Goal: Entertainment & Leisure: Consume media (video, audio)

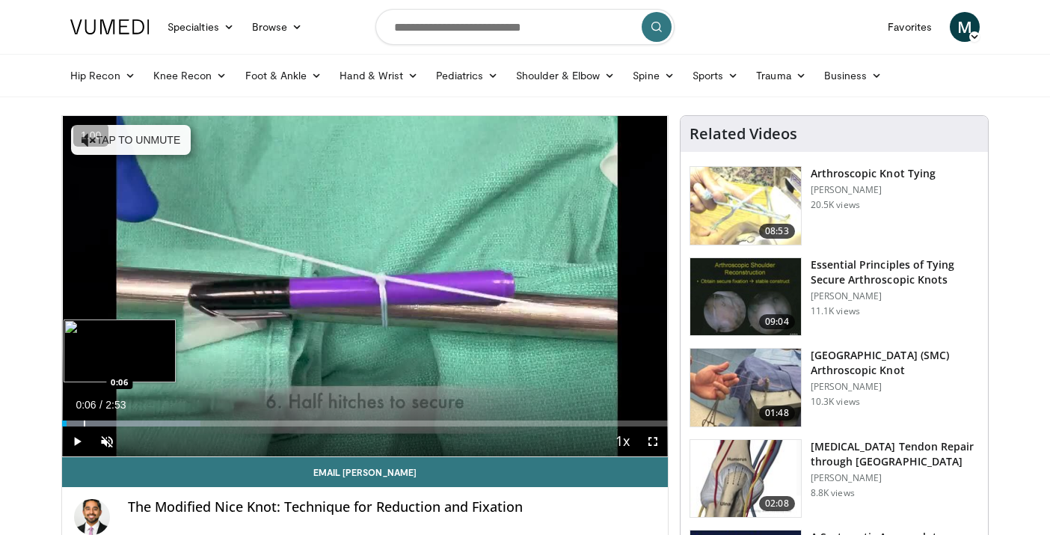
click at [84, 422] on div "Loaded : 22.80% 0:06 0:06" at bounding box center [365, 423] width 606 height 6
click at [70, 422] on div "Progress Bar" at bounding box center [70, 423] width 1 height 6
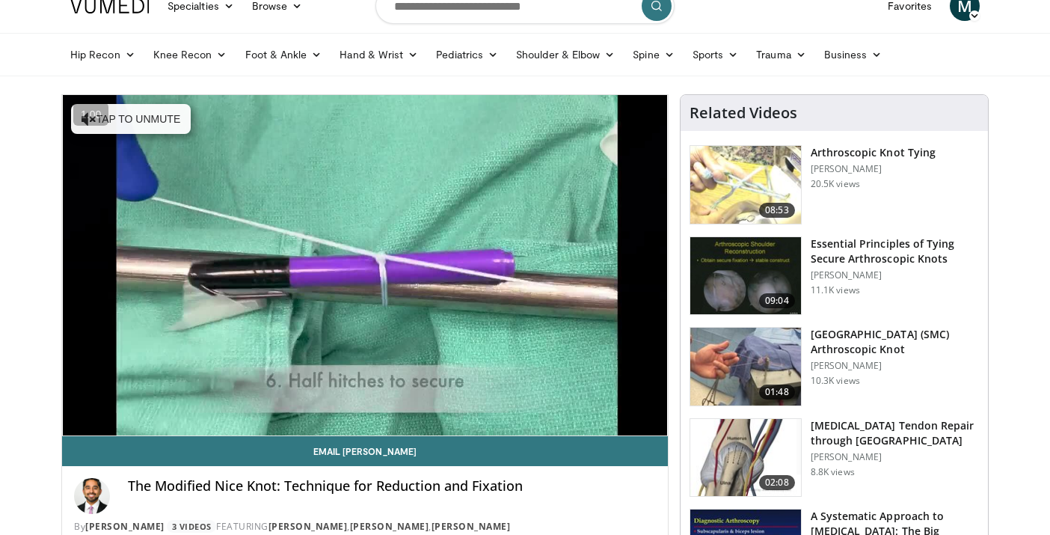
scroll to position [19, 0]
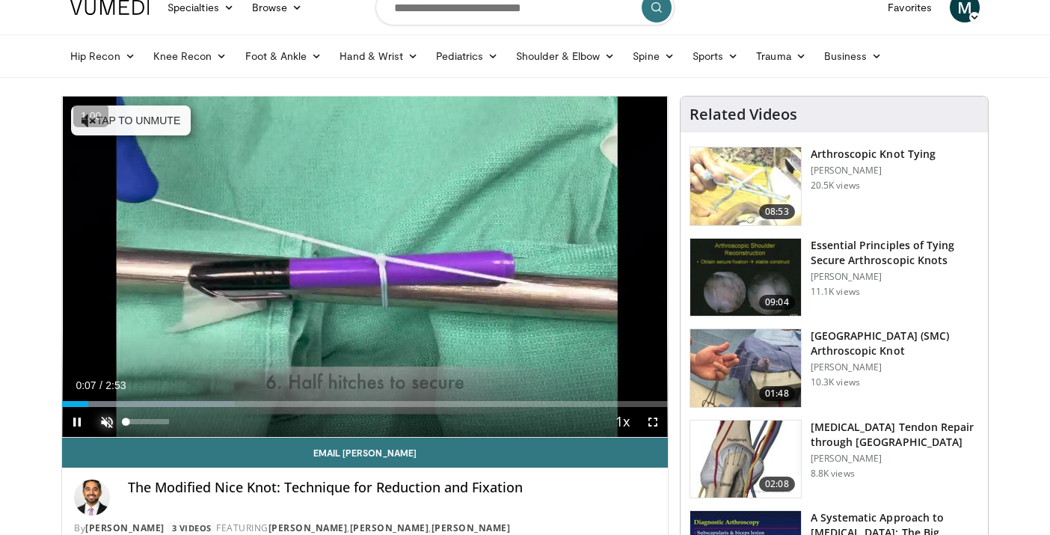
click at [102, 426] on span "Video Player" at bounding box center [107, 422] width 30 height 30
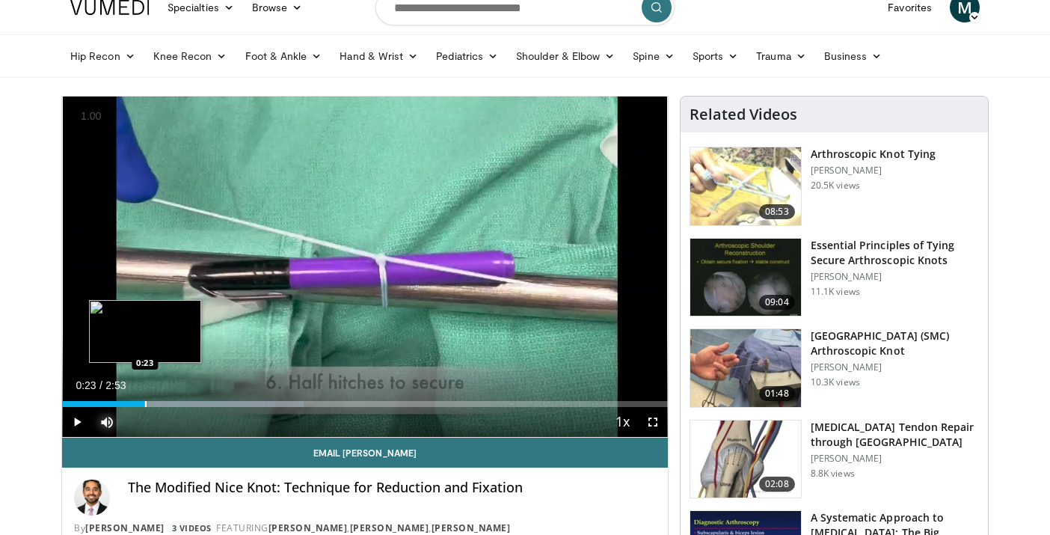
click at [144, 402] on div "Progress Bar" at bounding box center [183, 404] width 242 height 6
click at [158, 402] on div "Progress Bar" at bounding box center [158, 404] width 1 height 6
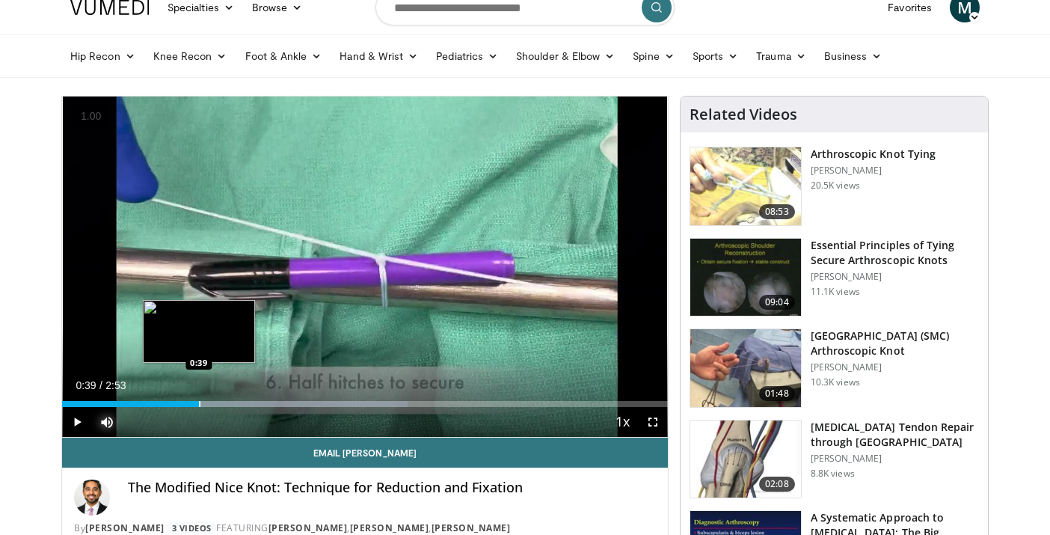
click at [199, 402] on div "Progress Bar" at bounding box center [199, 404] width 1 height 6
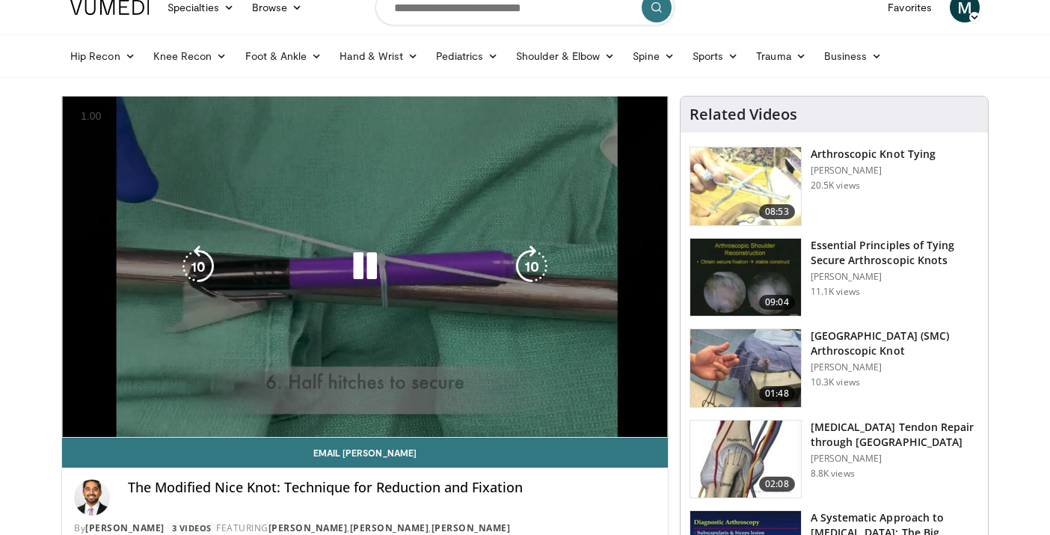
click at [221, 402] on div "10 seconds Tap to unmute" at bounding box center [365, 266] width 606 height 340
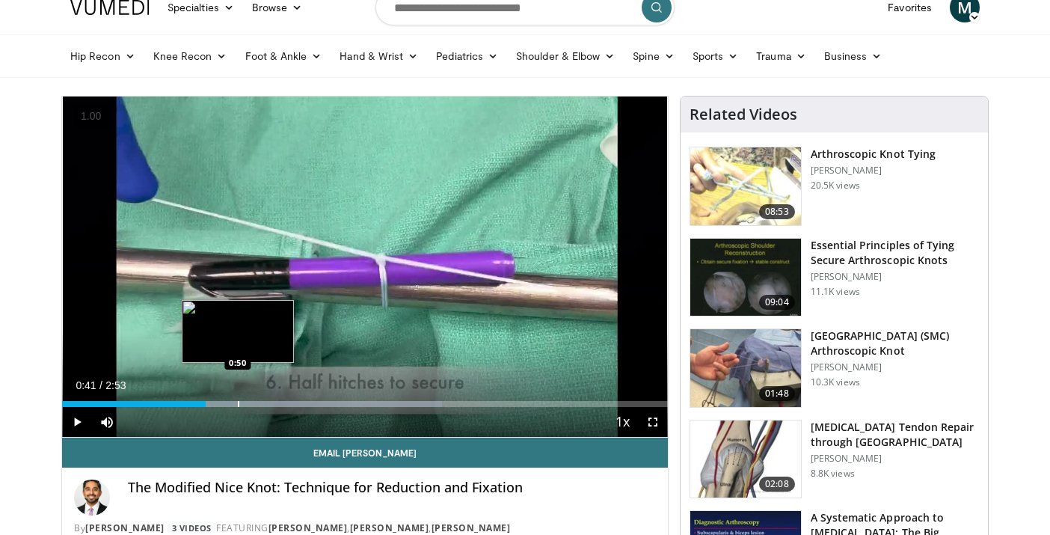
click at [239, 403] on div "Progress Bar" at bounding box center [238, 404] width 1 height 6
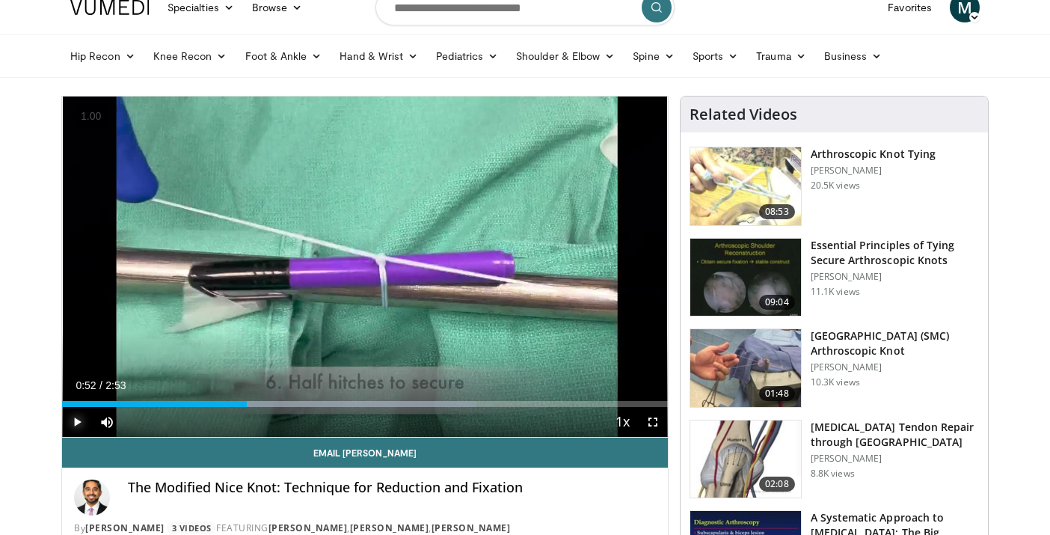
click at [83, 415] on span "Video Player" at bounding box center [77, 422] width 30 height 30
click at [337, 379] on div "Current Time 1:22 / Duration 2:53" at bounding box center [365, 385] width 606 height 13
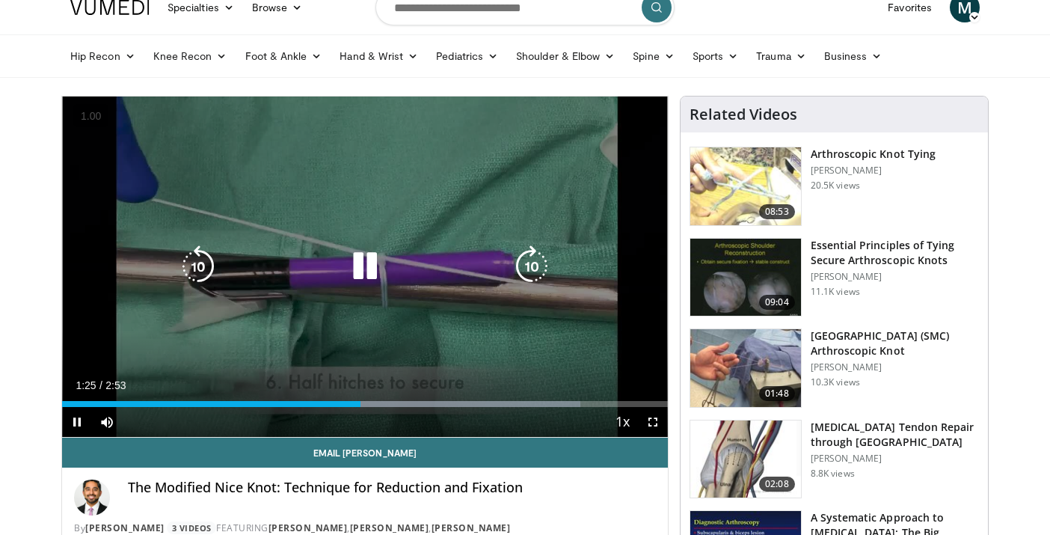
click at [361, 269] on icon "Video Player" at bounding box center [365, 266] width 42 height 42
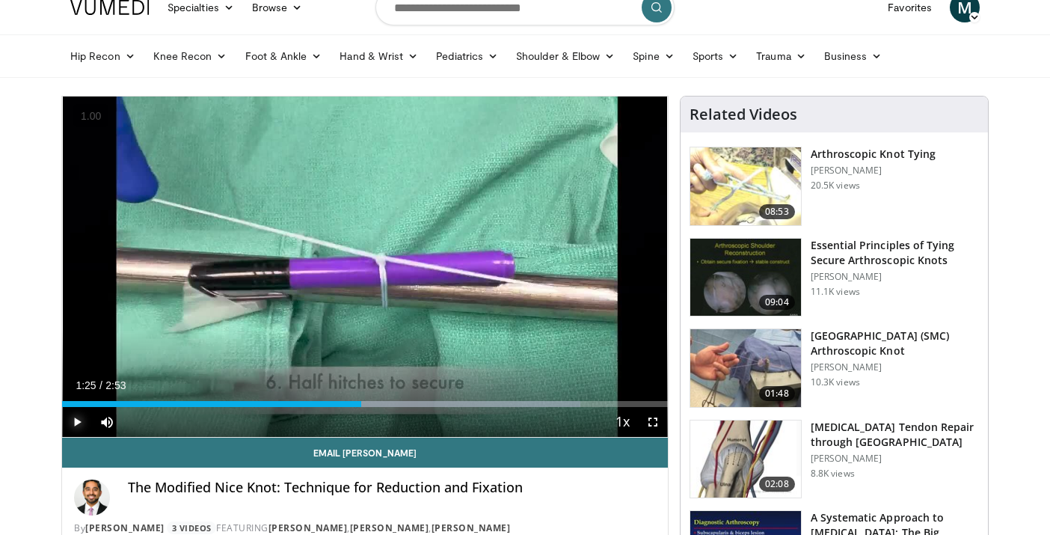
click at [84, 425] on span "Video Player" at bounding box center [77, 422] width 30 height 30
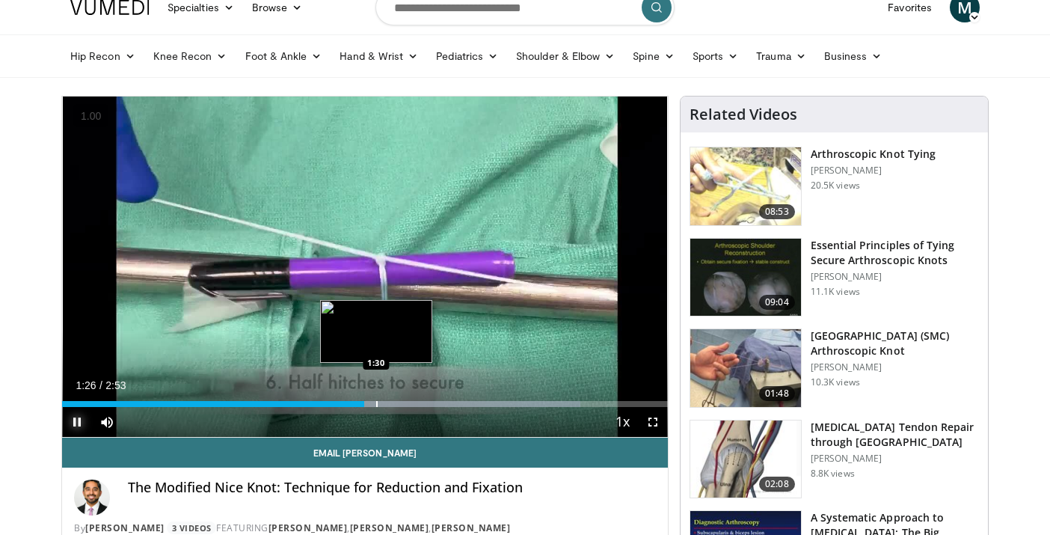
click at [309, 403] on div "Loaded : 85.59% 1:26 1:30" at bounding box center [365, 404] width 606 height 6
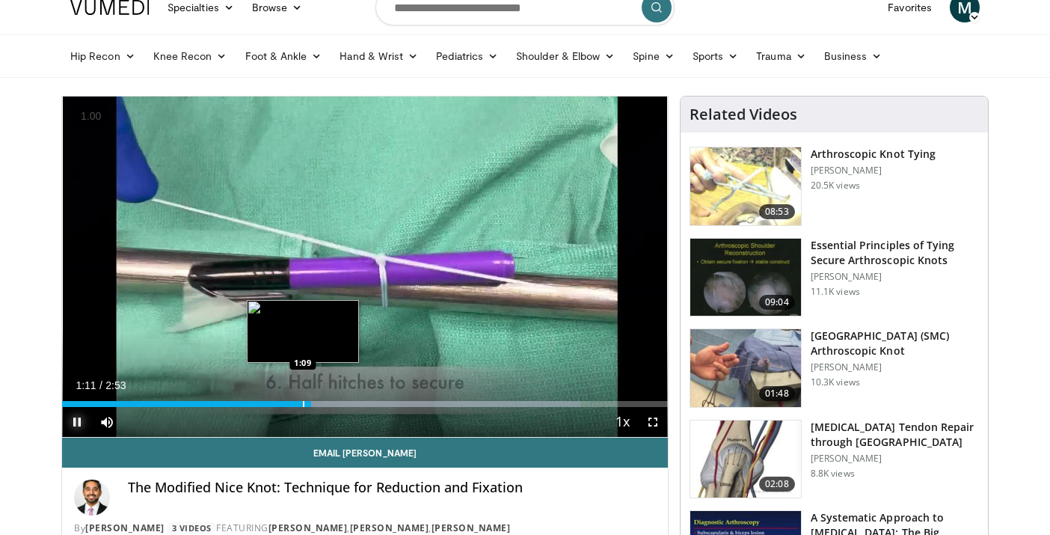
click at [303, 406] on div "Progress Bar" at bounding box center [303, 404] width 1 height 6
click at [281, 404] on div "Progress Bar" at bounding box center [281, 404] width 1 height 6
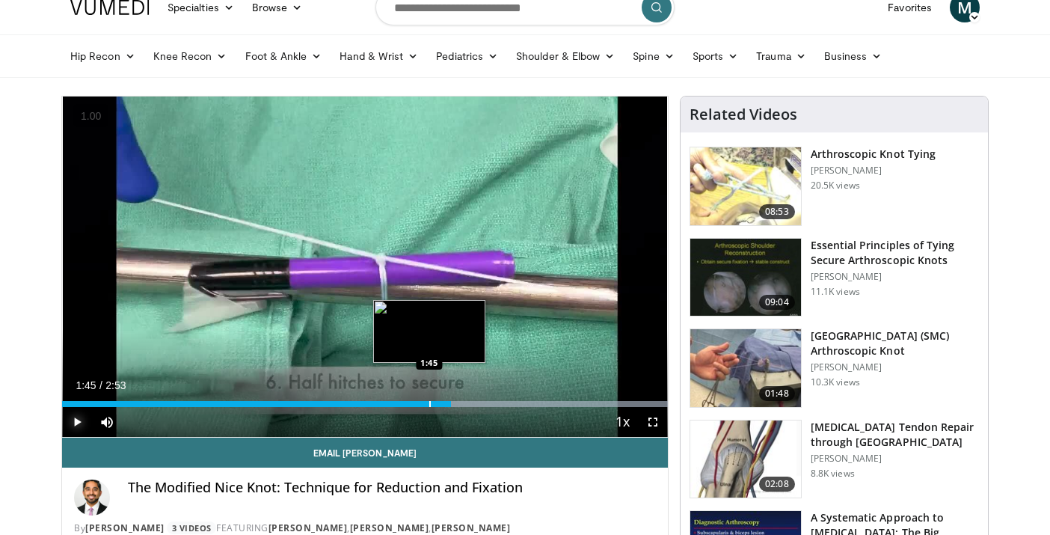
click at [429, 402] on div "Progress Bar" at bounding box center [429, 404] width 1 height 6
click at [418, 405] on div "Progress Bar" at bounding box center [418, 404] width 1 height 6
